Goal: Task Accomplishment & Management: Manage account settings

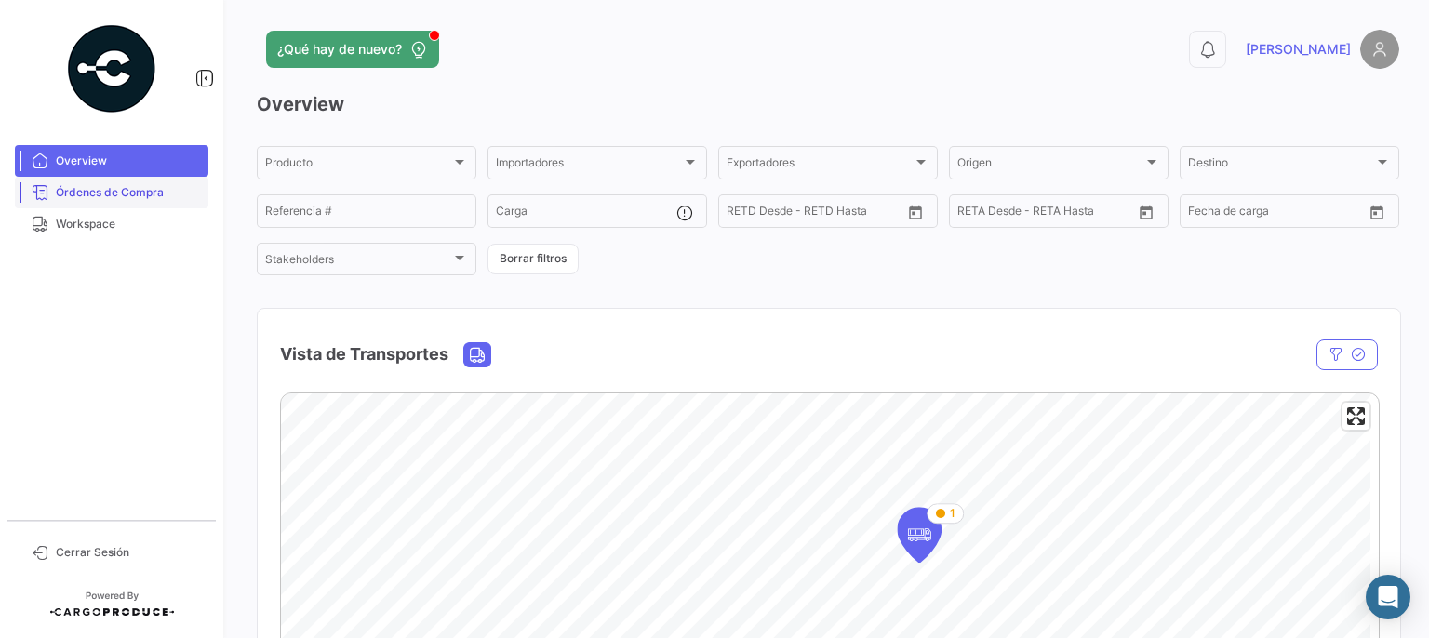
click at [114, 200] on span "Órdenes de Compra" at bounding box center [128, 192] width 145 height 17
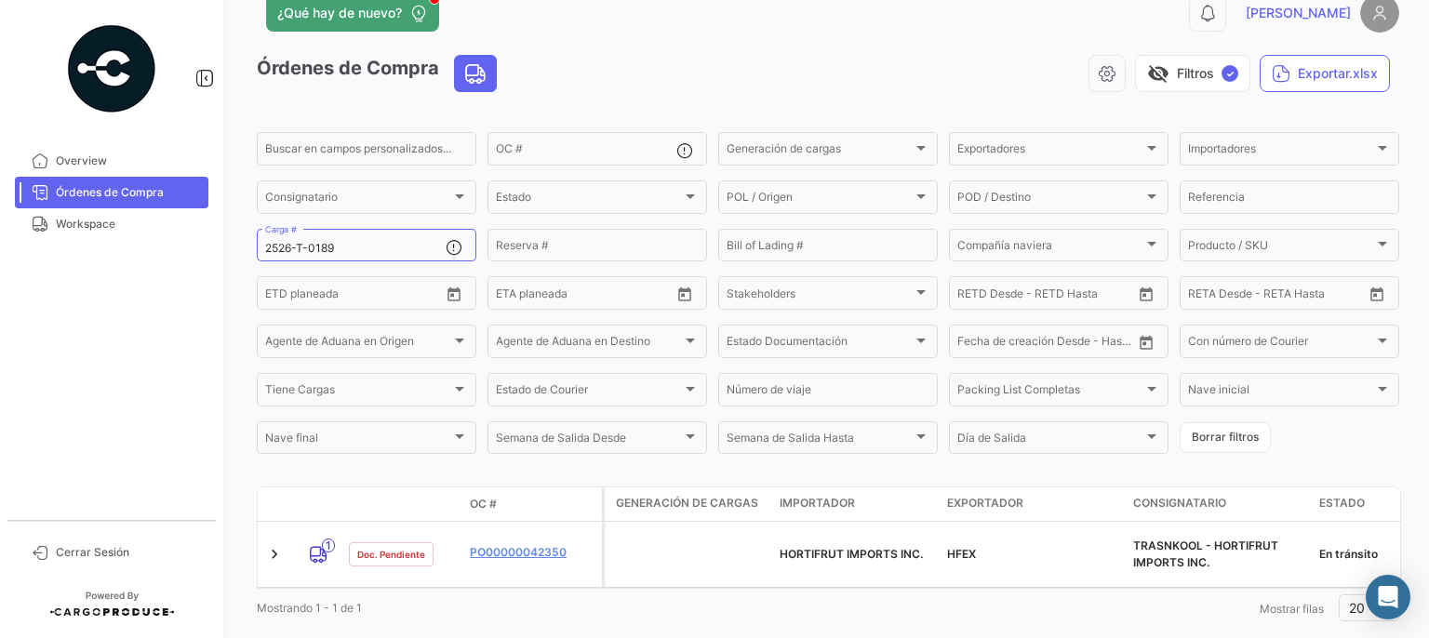
scroll to position [69, 0]
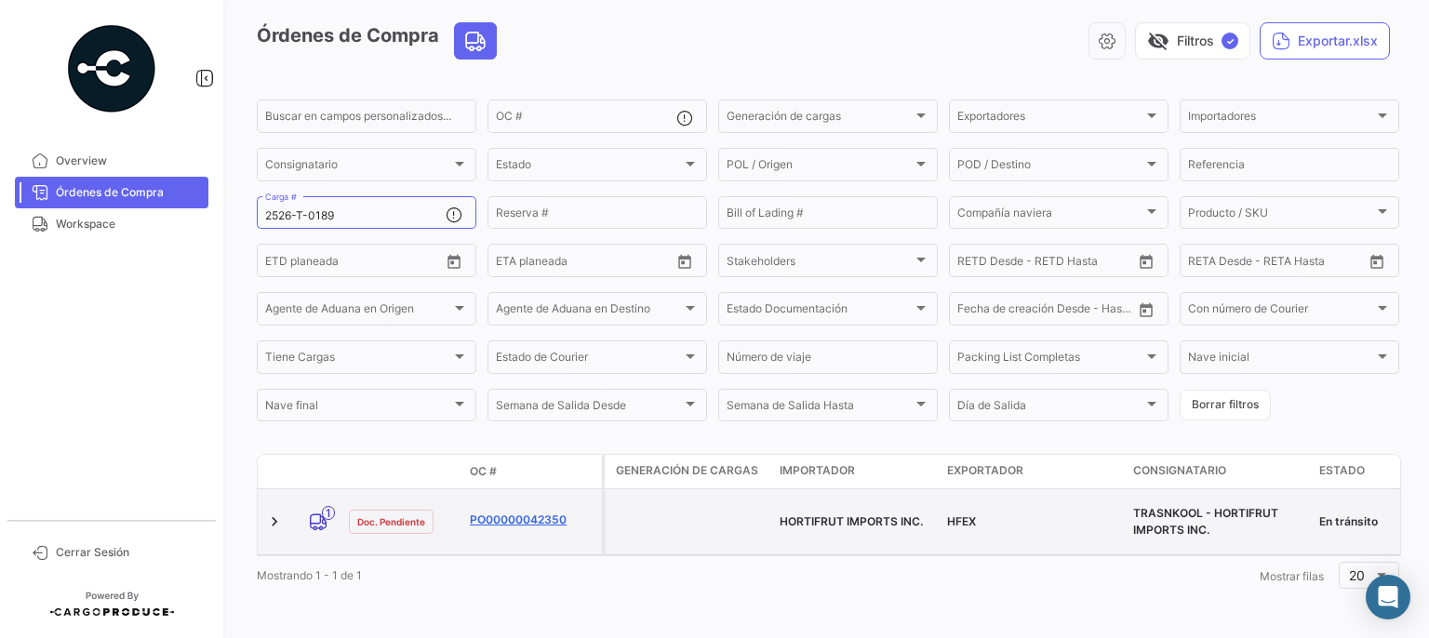
click at [530, 512] on link "PO00000042350" at bounding box center [532, 520] width 125 height 17
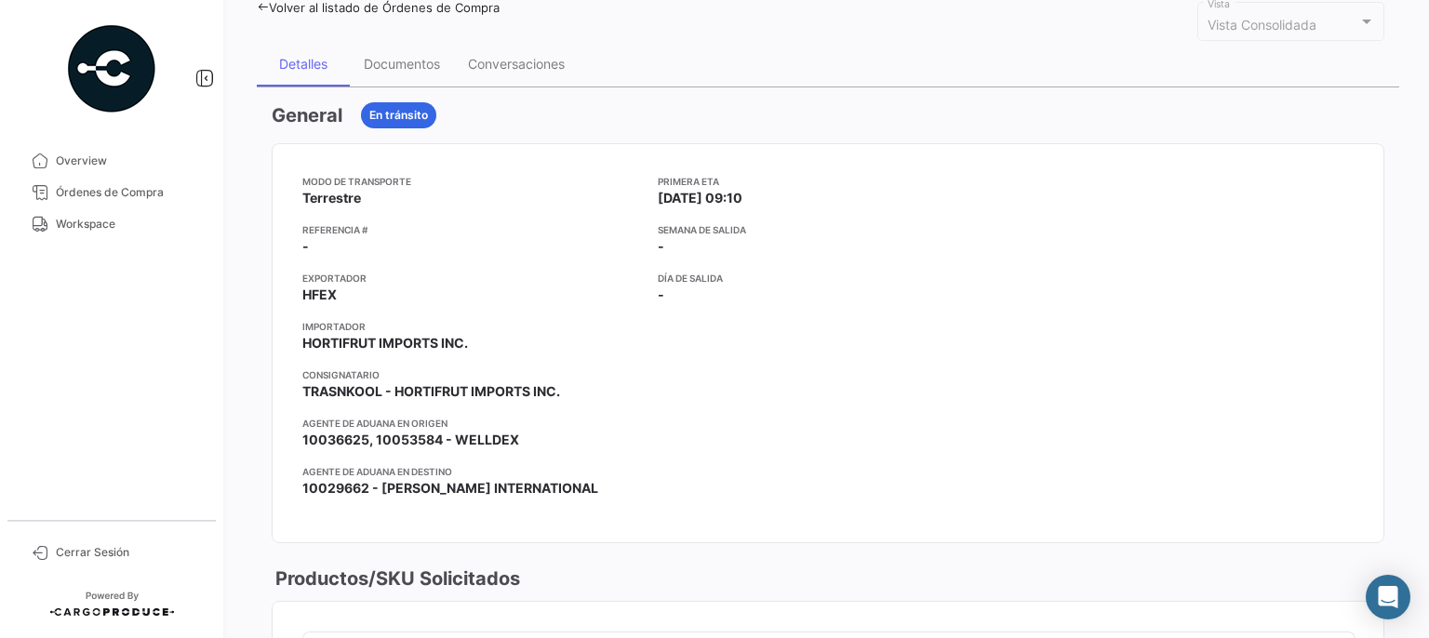
scroll to position [93, 0]
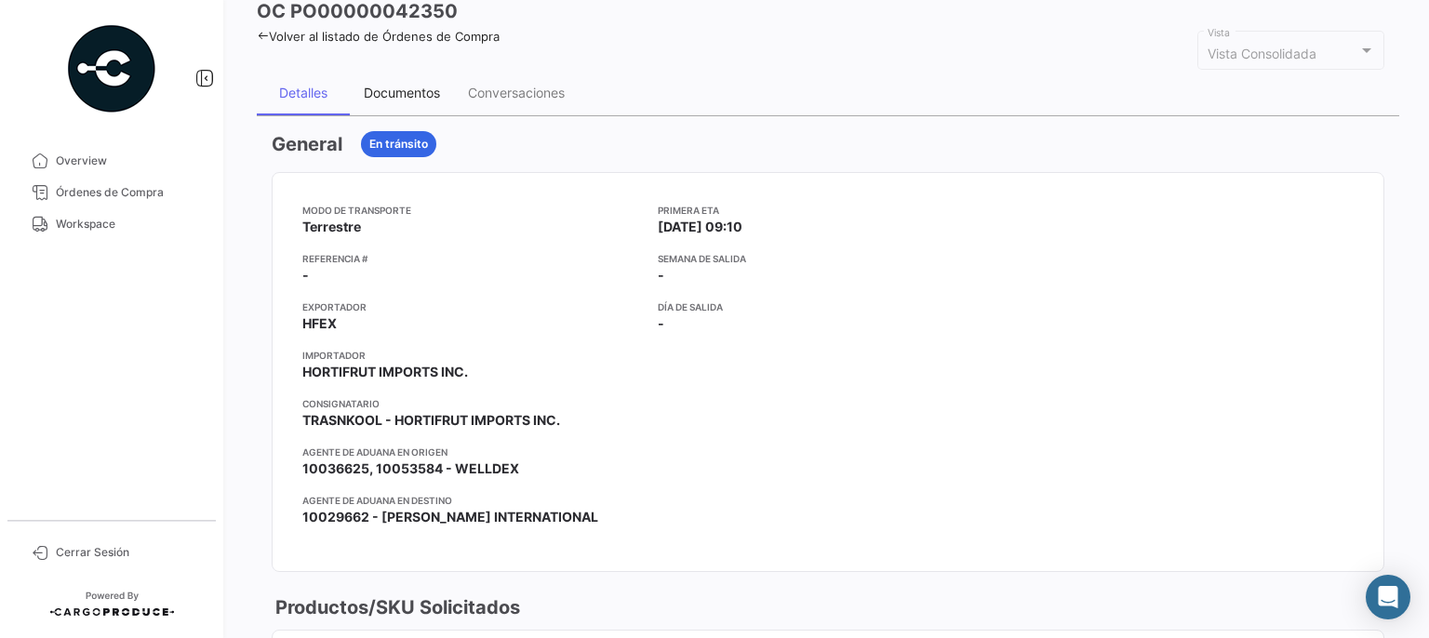
click at [423, 91] on div "Documentos" at bounding box center [402, 93] width 76 height 16
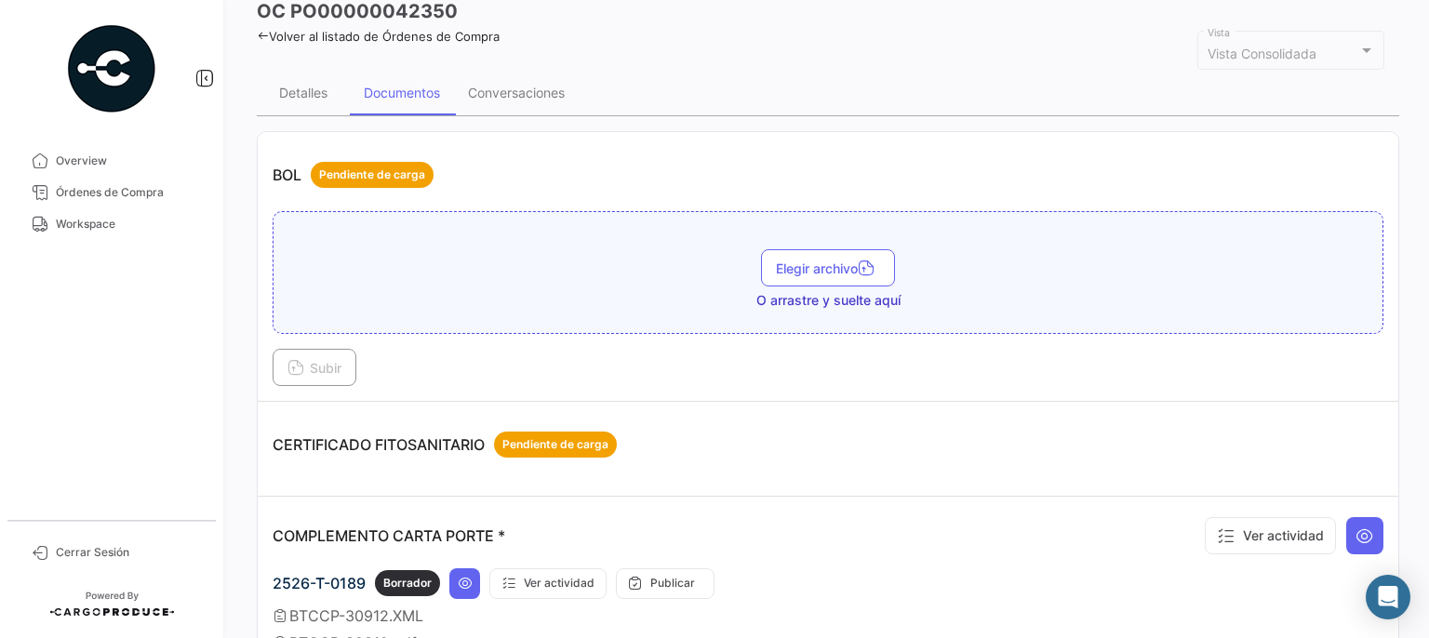
scroll to position [279, 0]
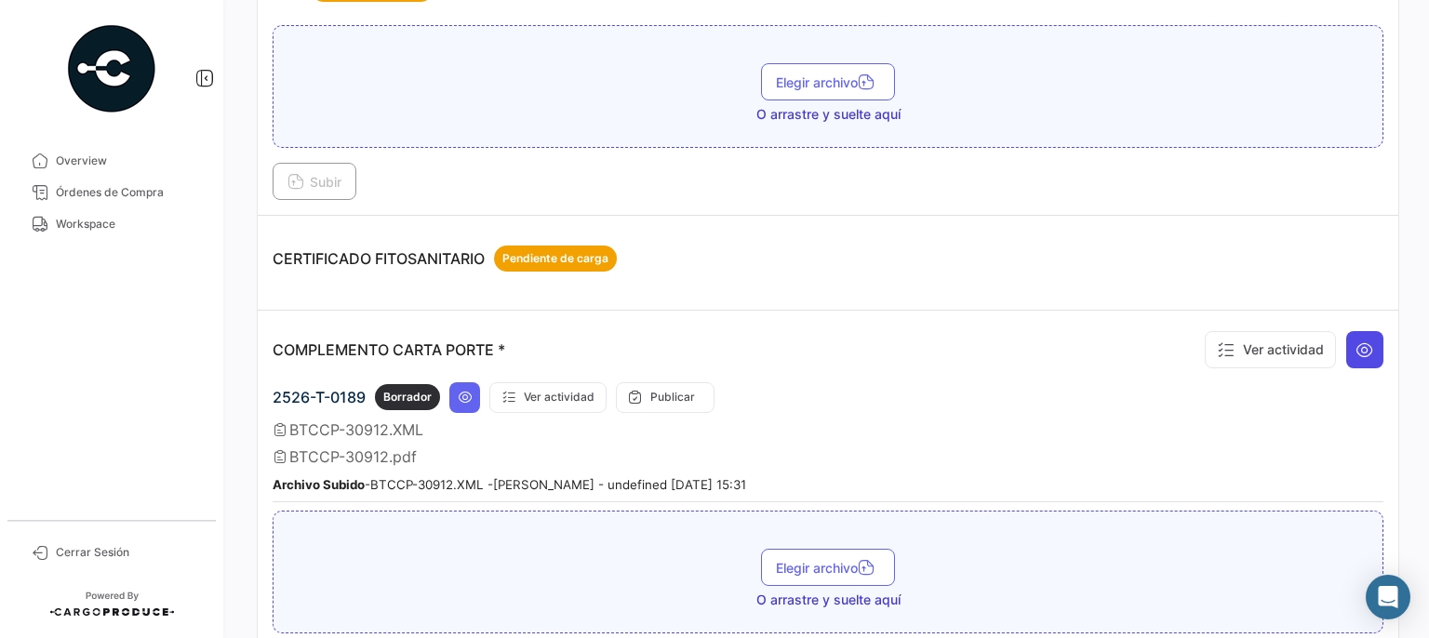
click at [1362, 344] on icon at bounding box center [1365, 350] width 19 height 19
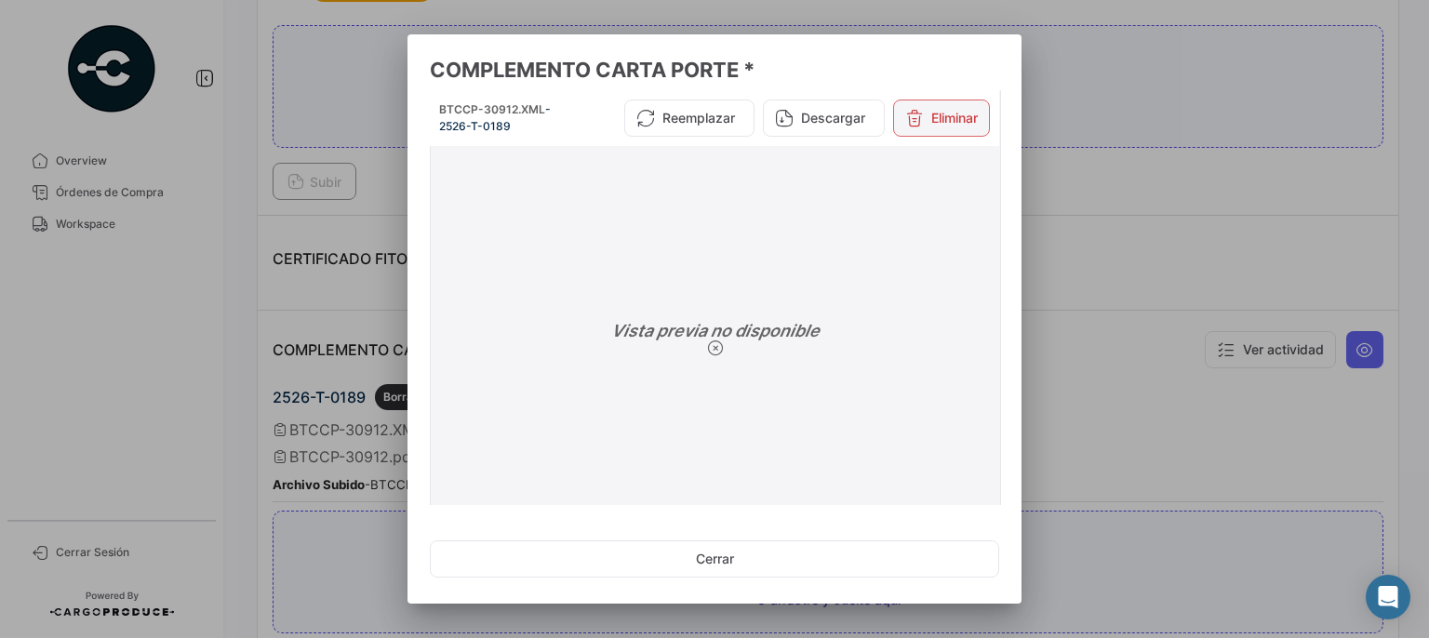
click at [936, 123] on button "Eliminar" at bounding box center [941, 118] width 97 height 37
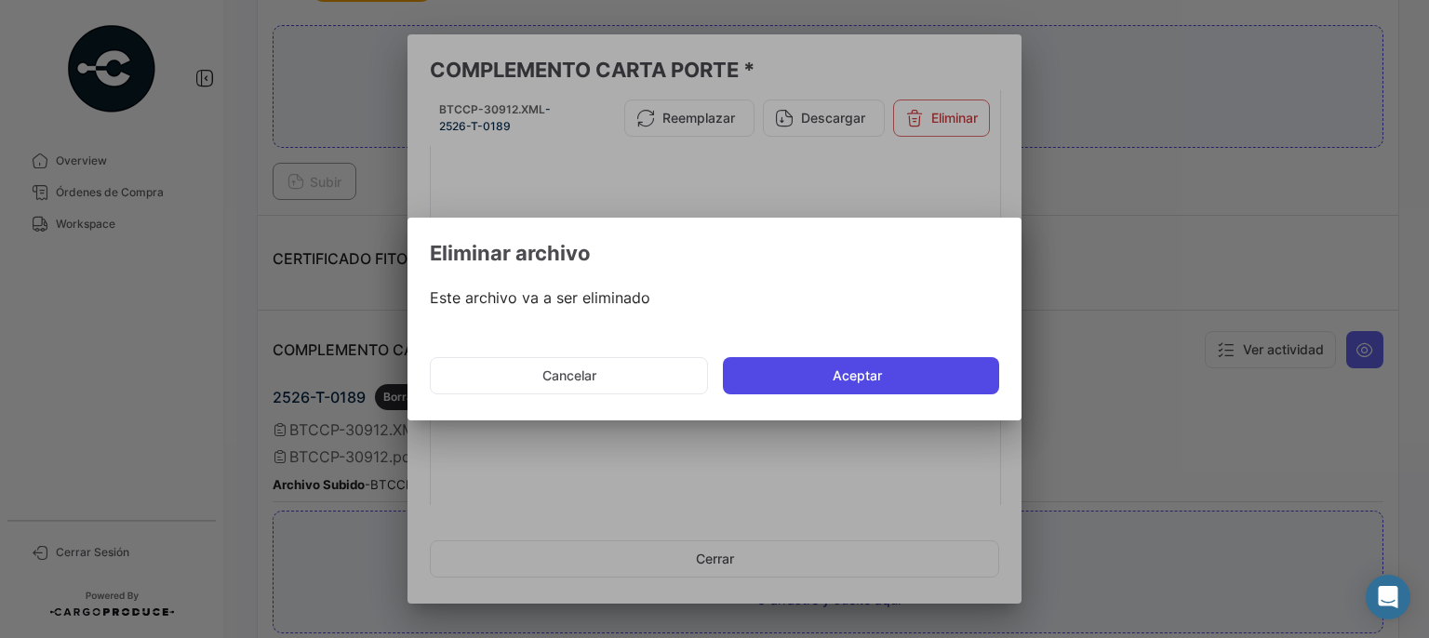
click at [875, 368] on button "Aceptar" at bounding box center [861, 375] width 276 height 37
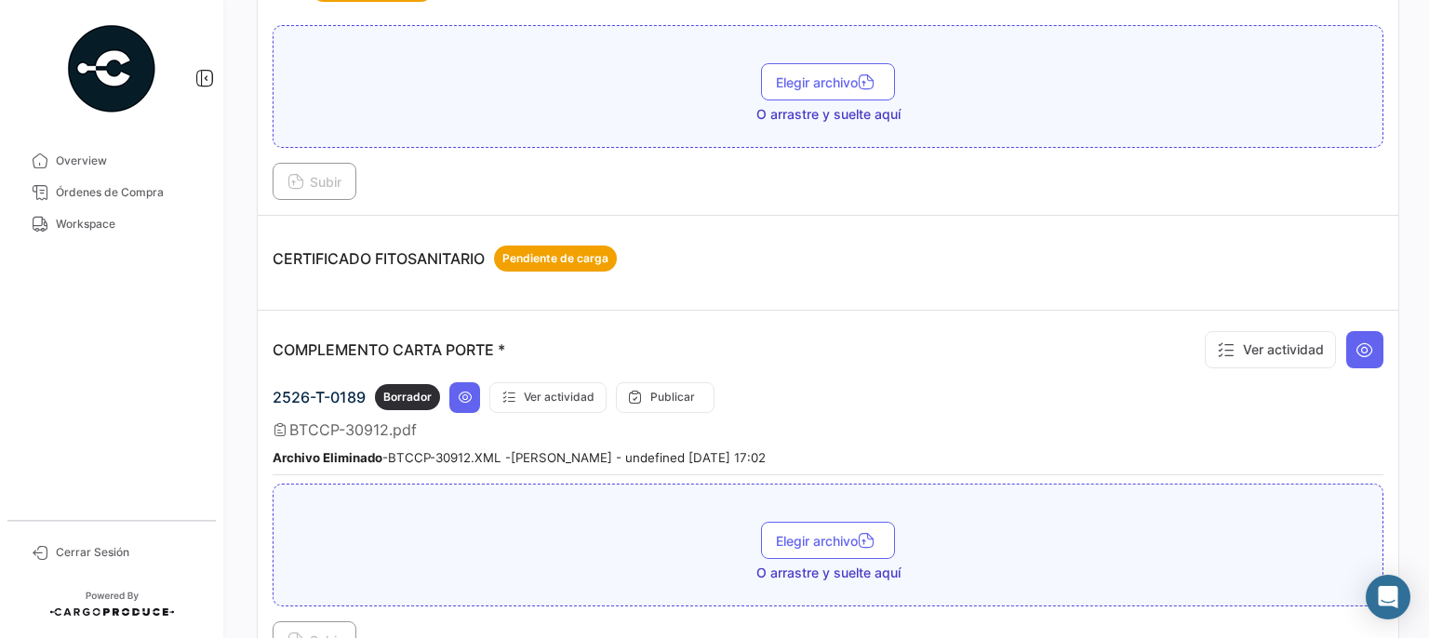
click at [1377, 360] on td "COMPLEMENTO CARTA PORTE * Ver actividad 2526-T-0189 Borrador Ver actividad Publ…" at bounding box center [828, 493] width 1141 height 364
click at [1361, 352] on icon at bounding box center [1365, 350] width 19 height 19
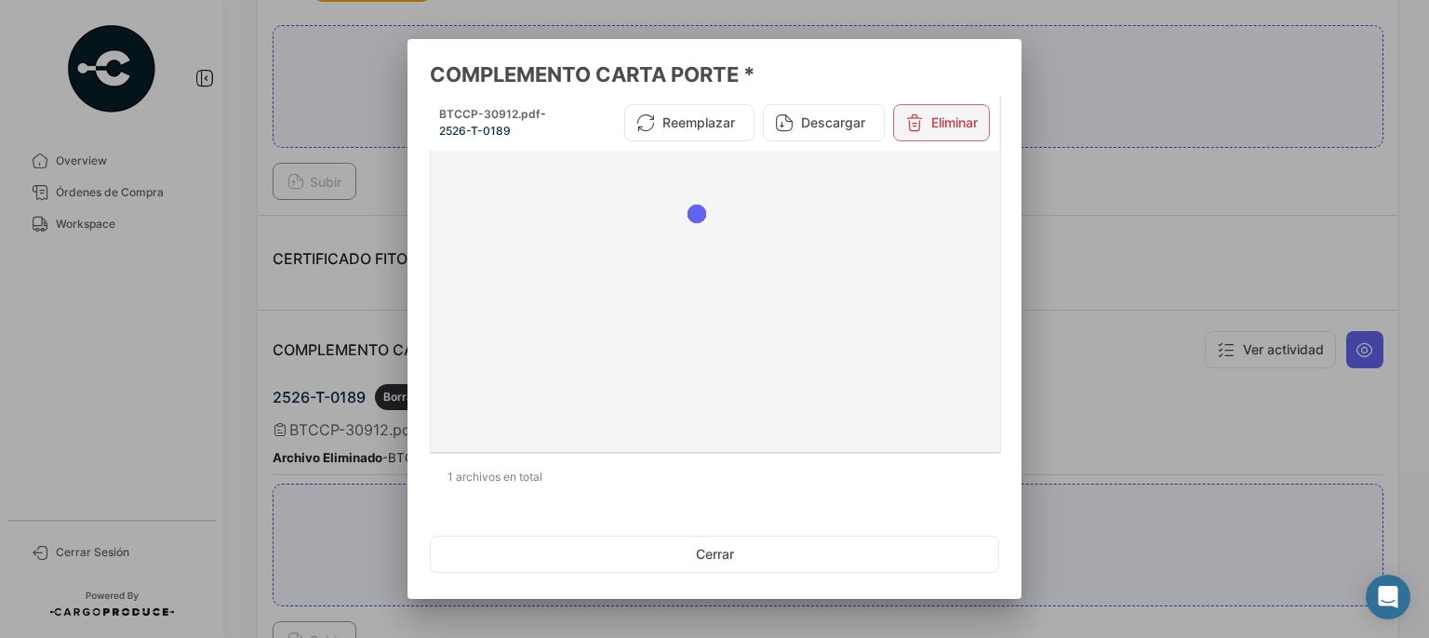
click at [963, 118] on button "Eliminar" at bounding box center [941, 122] width 97 height 37
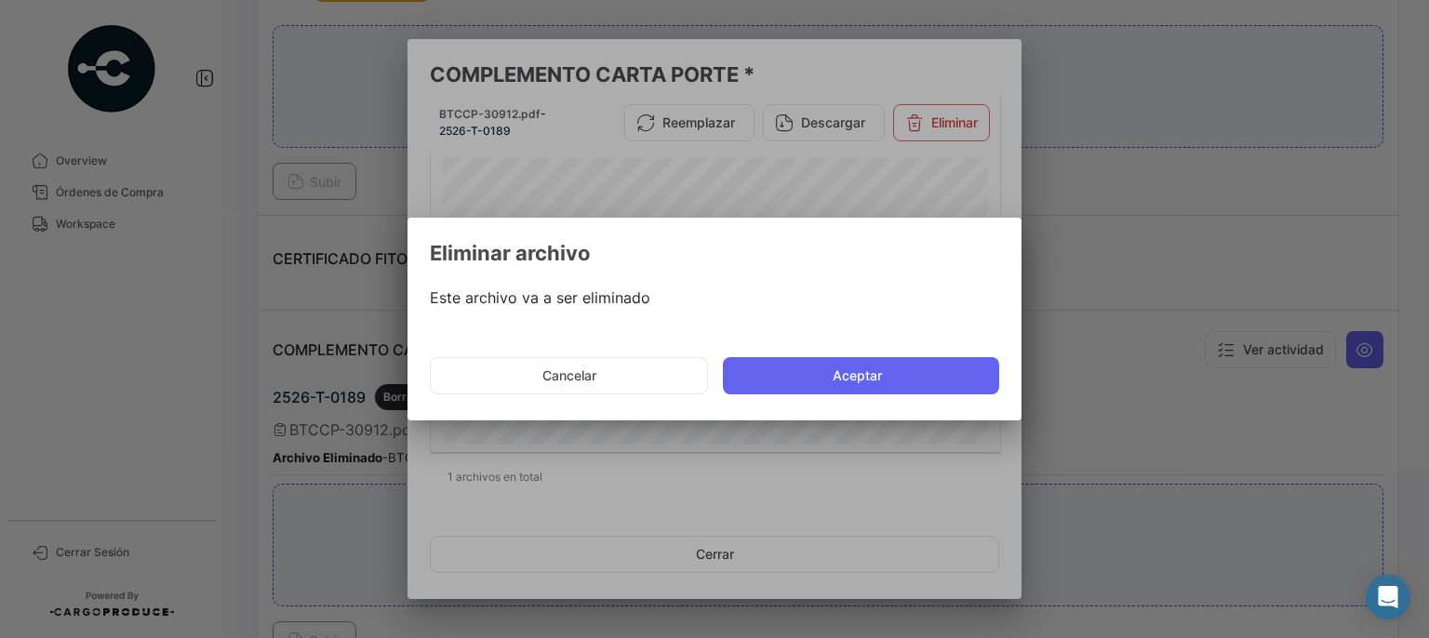
click at [872, 359] on button "Aceptar" at bounding box center [861, 375] width 276 height 37
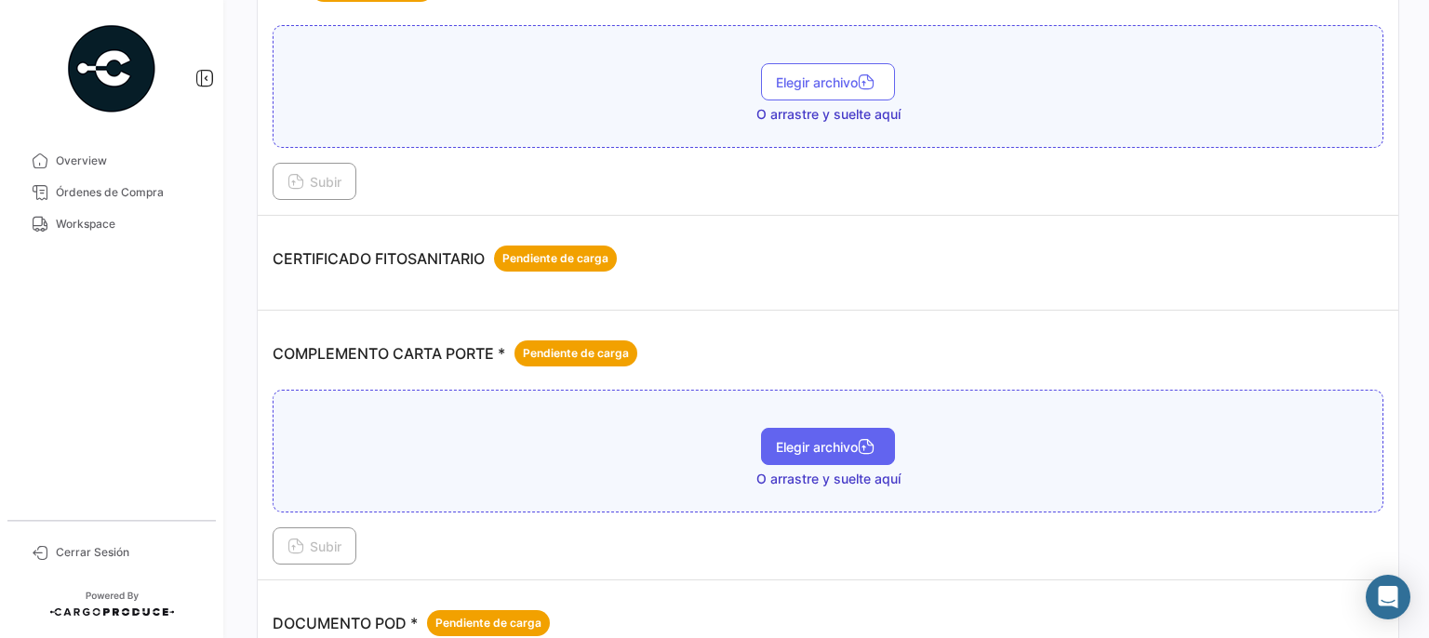
click at [807, 428] on button "Elegir archivo" at bounding box center [828, 446] width 134 height 37
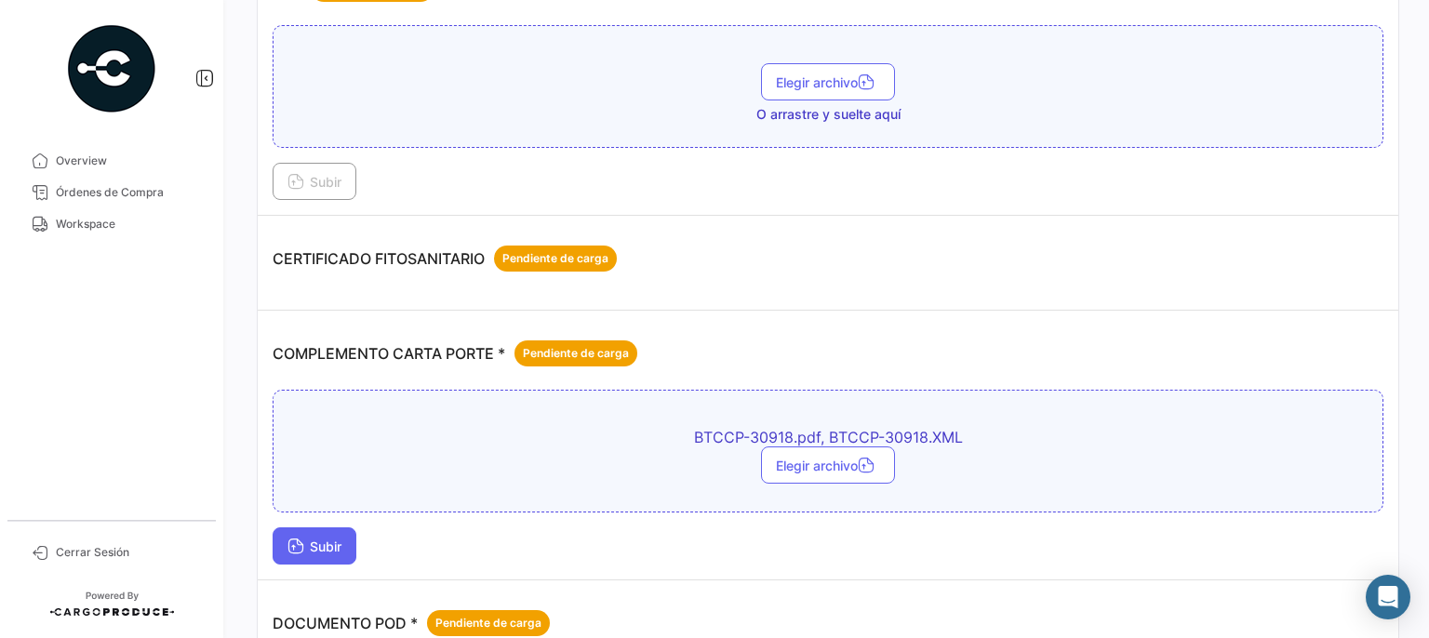
click at [322, 539] on span "Subir" at bounding box center [315, 547] width 54 height 16
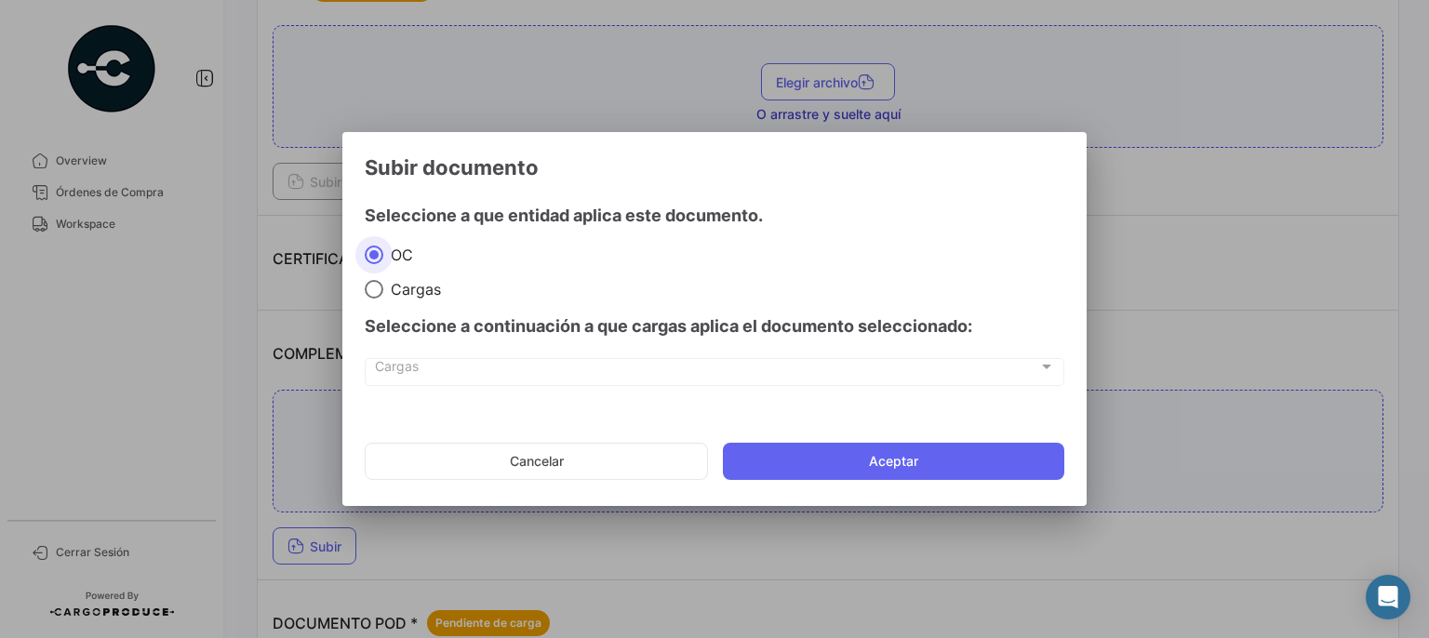
click at [423, 292] on span "Cargas" at bounding box center [412, 289] width 58 height 19
click at [383, 292] on input "Cargas" at bounding box center [374, 289] width 19 height 19
radio input "true"
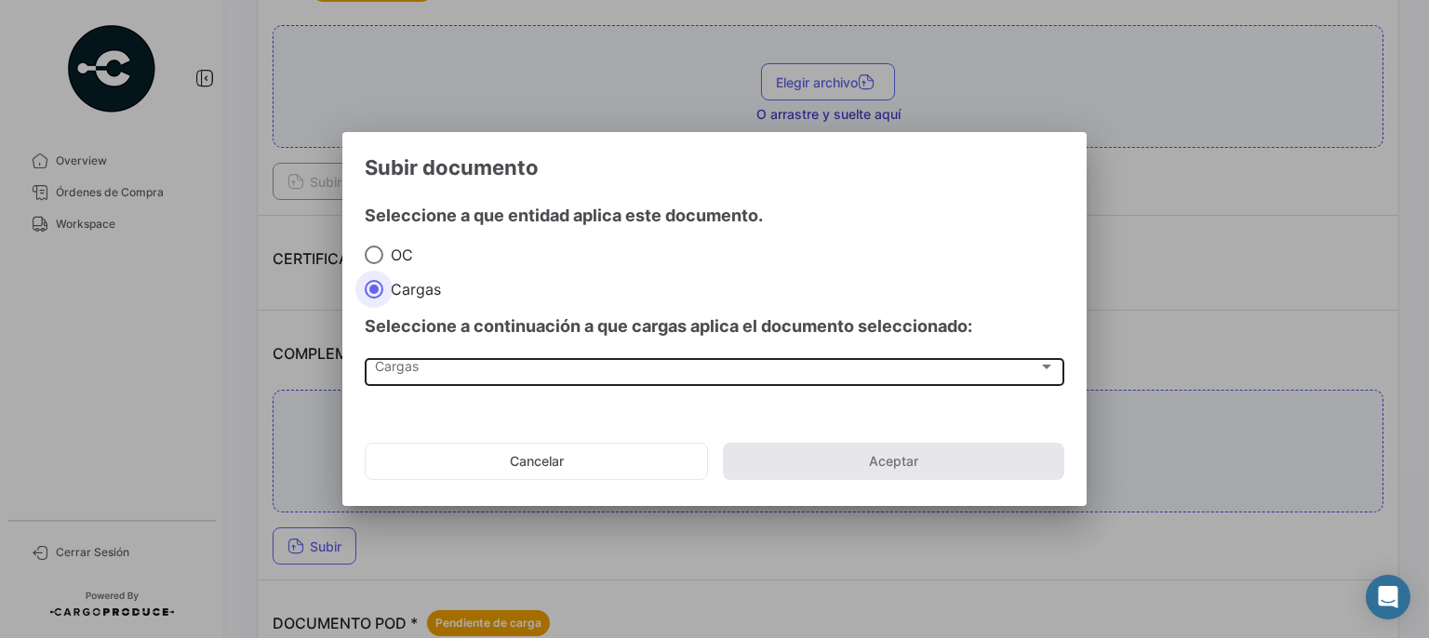
click at [420, 371] on div "Cargas" at bounding box center [707, 371] width 664 height 16
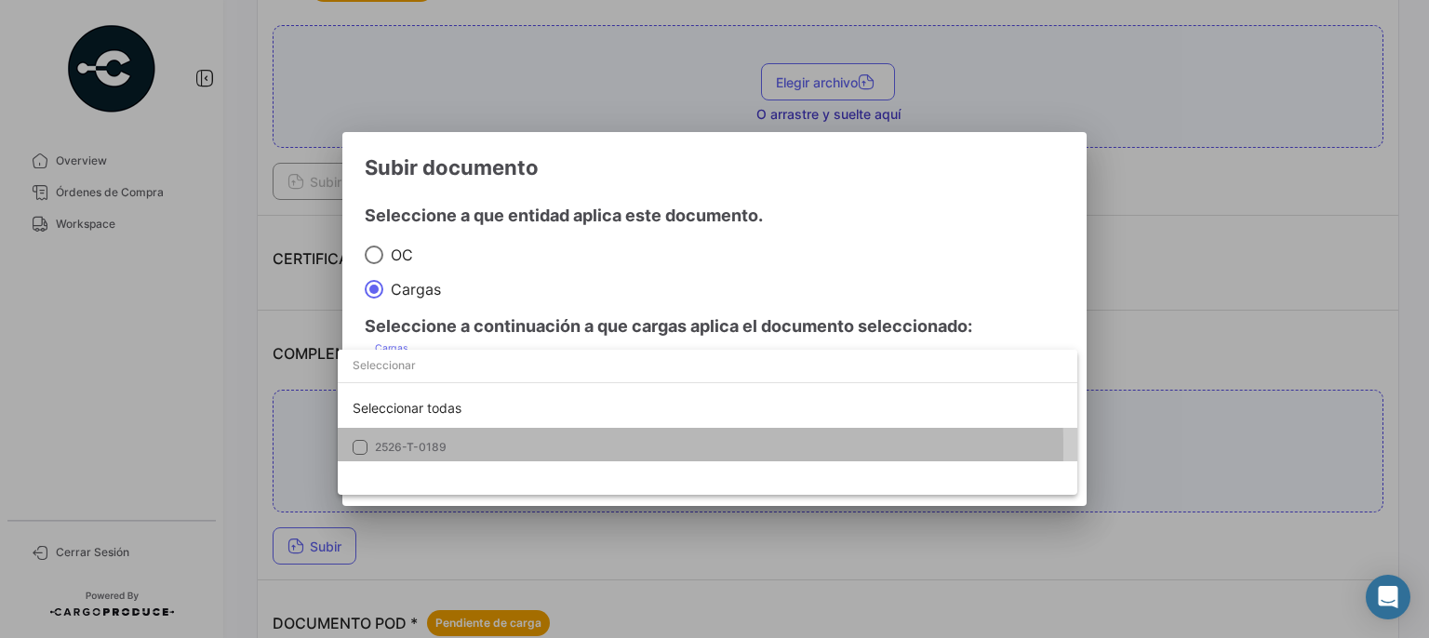
click at [361, 448] on mat-pseudo-checkbox at bounding box center [360, 447] width 15 height 15
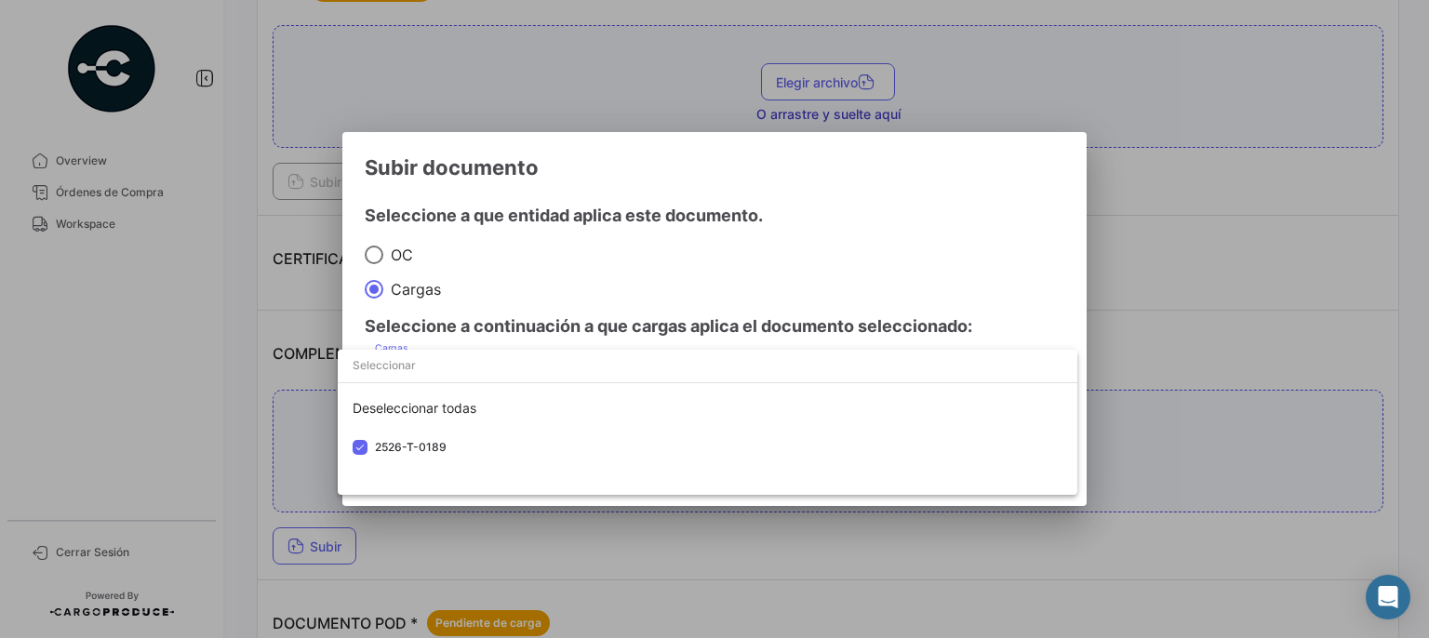
click at [912, 270] on div at bounding box center [714, 319] width 1429 height 638
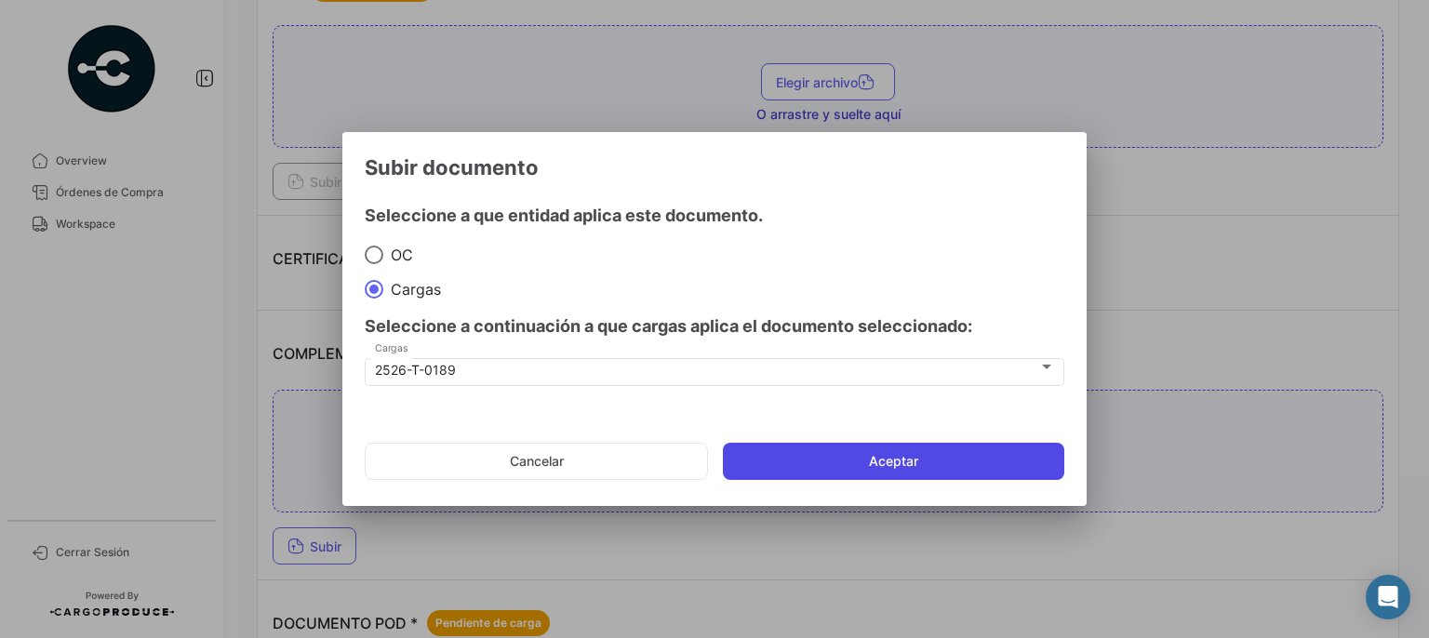
click at [919, 464] on button "Aceptar" at bounding box center [894, 461] width 342 height 37
